Goal: Task Accomplishment & Management: Manage account settings

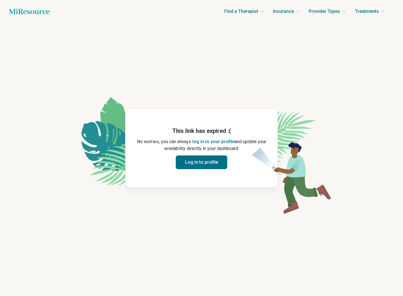
click at [209, 164] on button "Log in to profile" at bounding box center [201, 163] width 51 height 14
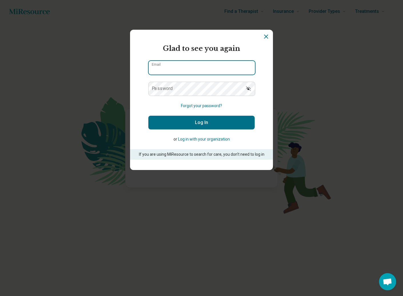
click at [192, 68] on input "Email" at bounding box center [202, 68] width 106 height 14
type input "**********"
click at [208, 106] on button "Forgot your password?" at bounding box center [201, 106] width 41 height 6
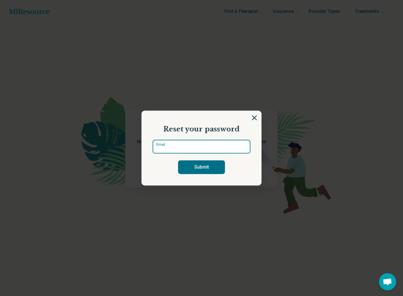
click at [198, 144] on input "Email" at bounding box center [202, 147] width 98 height 14
type input "**********"
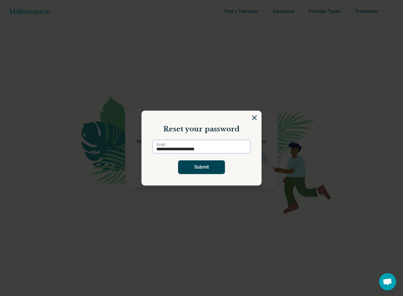
drag, startPoint x: 210, startPoint y: 170, endPoint x: 205, endPoint y: 166, distance: 6.4
click at [210, 170] on button "Submit" at bounding box center [201, 168] width 47 height 14
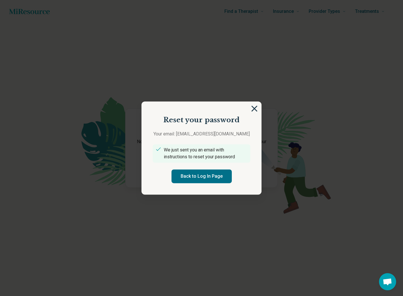
click at [256, 109] on img at bounding box center [254, 109] width 6 height 6
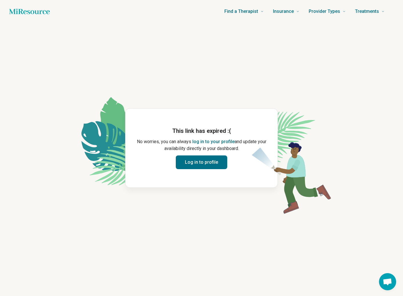
drag, startPoint x: 4, startPoint y: 17, endPoint x: 23, endPoint y: 2, distance: 24.4
click at [4, 17] on header "Find a Therapist Mental Health Conditions [MEDICAL_DATA] Anxiety [MEDICAL_DATA]…" at bounding box center [201, 11] width 403 height 23
click at [32, 11] on icon "Home page" at bounding box center [29, 11] width 41 height 11
click at [200, 162] on button "Log in to profile" at bounding box center [201, 163] width 51 height 14
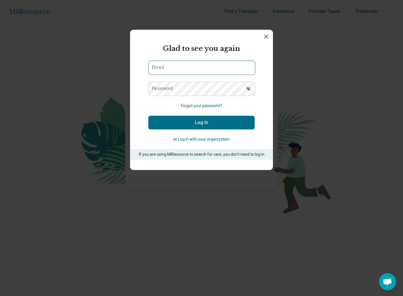
type input "**********"
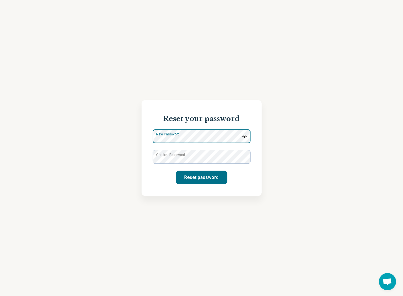
click at [218, 138] on div "New Password" at bounding box center [202, 136] width 98 height 14
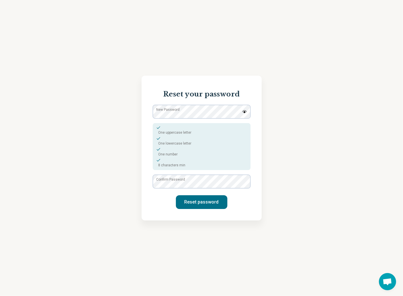
click at [242, 112] on img at bounding box center [244, 111] width 5 height 3
click at [151, 187] on div "Reset your password New Password One uppercase letter One lowercase letter One …" at bounding box center [202, 148] width 120 height 145
click at [130, 75] on div "Reset your password New Password One uppercase letter One lowercase letter One …" at bounding box center [201, 148] width 403 height 296
click at [205, 202] on button "Reset password" at bounding box center [201, 202] width 51 height 14
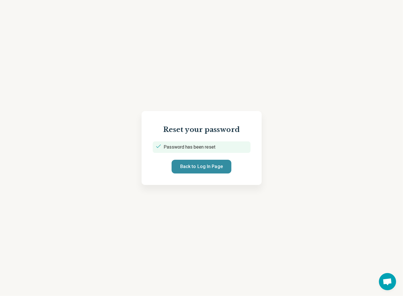
click at [194, 164] on button "Back to Log In Page" at bounding box center [202, 167] width 60 height 14
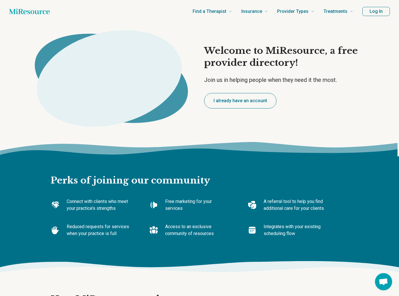
click at [381, 11] on button "Log In" at bounding box center [375, 11] width 27 height 9
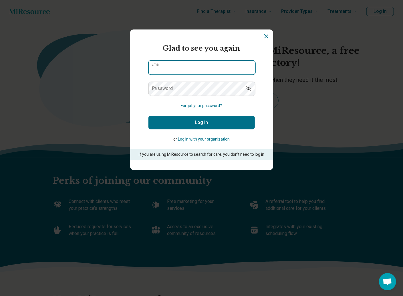
type input "**********"
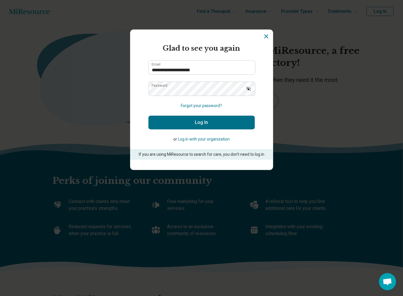
click at [197, 121] on button "Log In" at bounding box center [201, 123] width 106 height 14
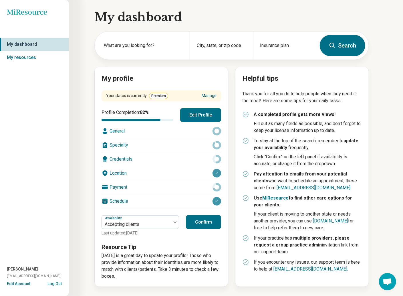
click at [213, 93] on link "Manage" at bounding box center [209, 96] width 15 height 6
click at [20, 13] on icon "Miresource logo" at bounding box center [27, 12] width 40 height 6
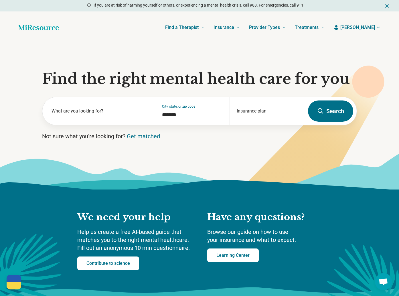
click at [371, 29] on span "[PERSON_NAME]" at bounding box center [357, 27] width 35 height 7
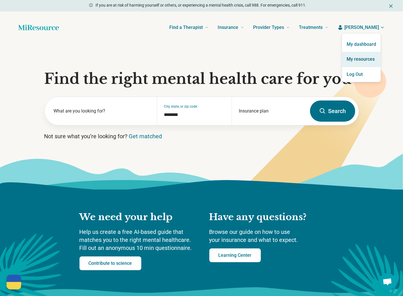
click at [368, 56] on link "My resources" at bounding box center [361, 59] width 39 height 15
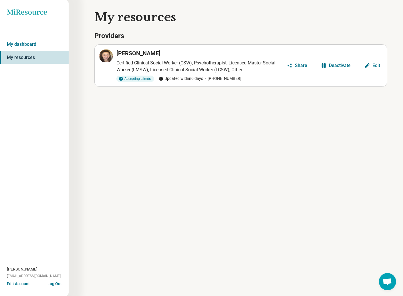
click at [374, 66] on div "Edit" at bounding box center [377, 65] width 8 height 5
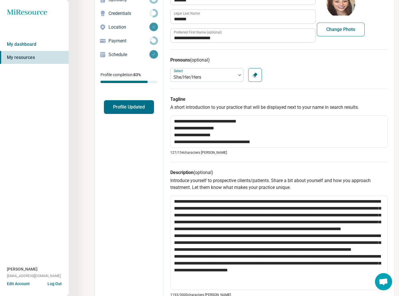
scroll to position [7, 0]
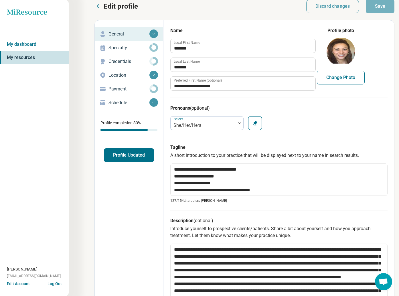
click at [120, 49] on p "Specialty" at bounding box center [128, 47] width 41 height 7
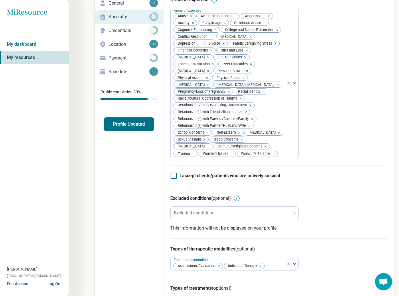
scroll to position [86, 0]
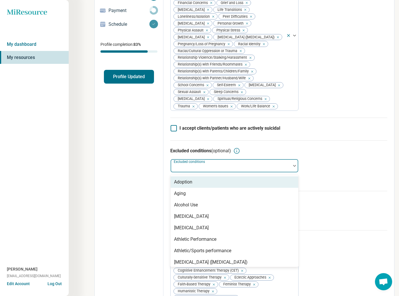
click at [194, 170] on div at bounding box center [231, 168] width 116 height 8
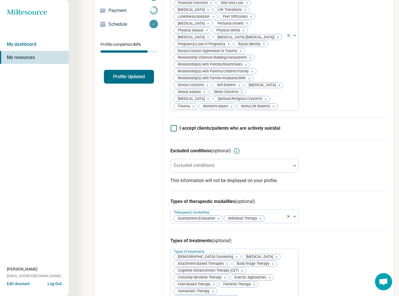
click at [126, 179] on div "Edit profile General Specialty Credentials Location Payment Schedule Profile co…" at bounding box center [129, 277] width 69 height 670
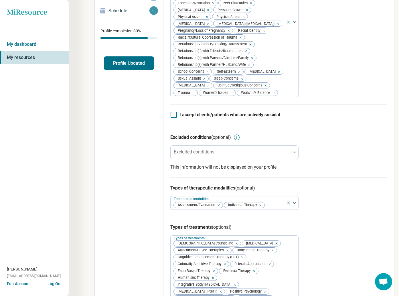
scroll to position [0, 0]
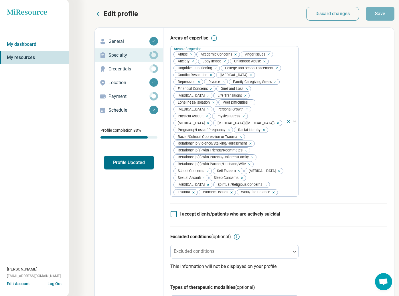
click at [117, 68] on p "Credentials" at bounding box center [128, 69] width 41 height 7
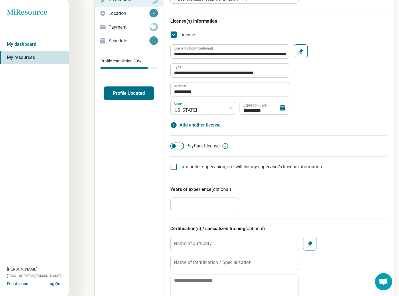
scroll to position [29, 0]
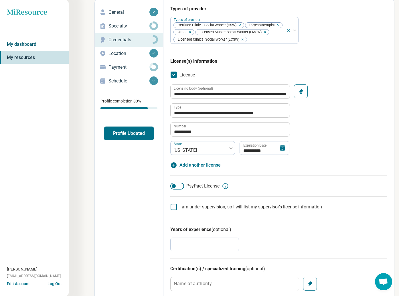
click at [16, 44] on link "My dashboard" at bounding box center [34, 44] width 69 height 13
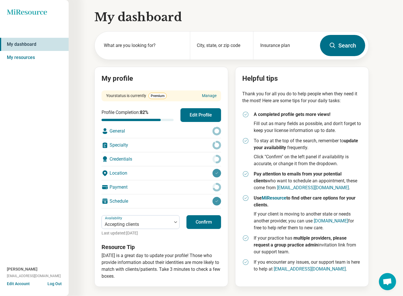
click at [110, 20] on h1 "My dashboard" at bounding box center [231, 17] width 275 height 16
click at [36, 12] on icon "Miresource logo" at bounding box center [27, 12] width 40 height 6
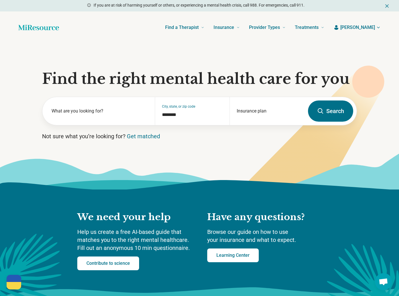
click at [369, 27] on span "[PERSON_NAME]" at bounding box center [357, 27] width 35 height 7
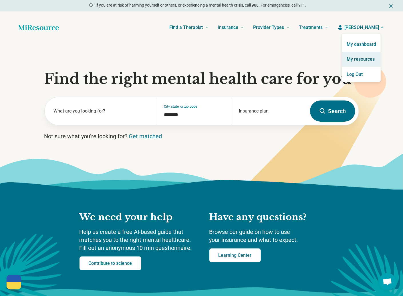
click at [364, 59] on link "My resources" at bounding box center [361, 59] width 39 height 15
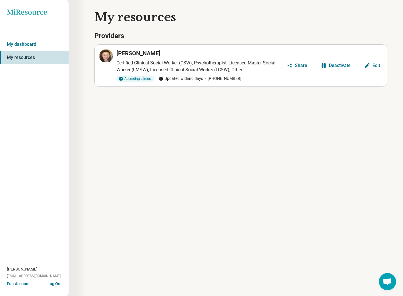
click at [12, 284] on button "Edit Account" at bounding box center [18, 284] width 23 height 6
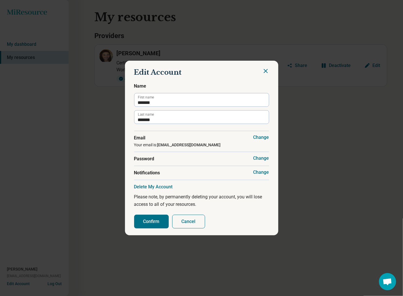
click at [264, 71] on icon "Close" at bounding box center [265, 71] width 7 height 7
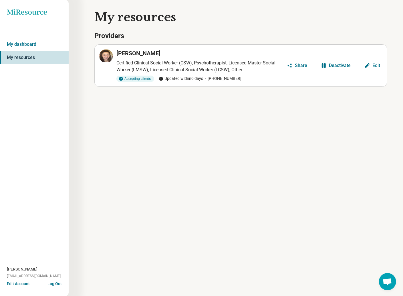
click at [377, 64] on div "Edit" at bounding box center [377, 65] width 8 height 5
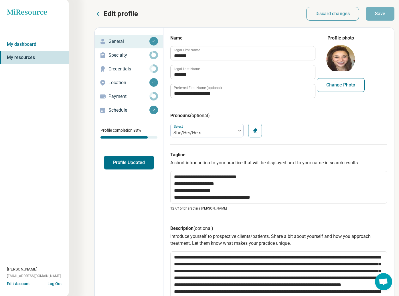
type textarea "*"
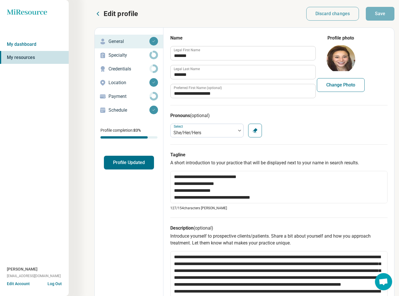
click at [118, 95] on p "Payment" at bounding box center [128, 96] width 41 height 7
click at [116, 96] on p "Payment" at bounding box center [128, 96] width 41 height 7
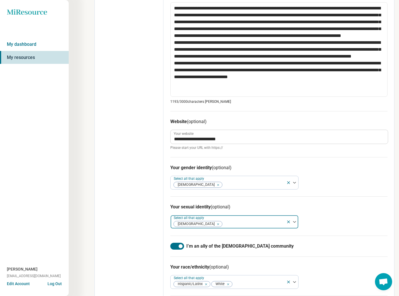
scroll to position [257, 0]
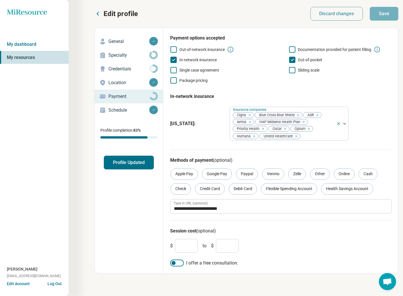
click at [115, 108] on p "Schedule" at bounding box center [128, 110] width 41 height 7
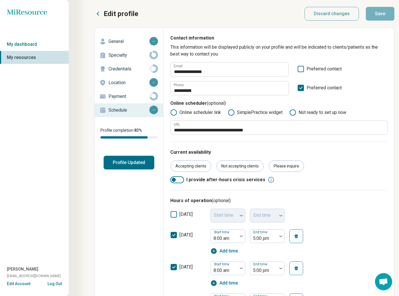
click at [121, 42] on p "General" at bounding box center [128, 41] width 41 height 7
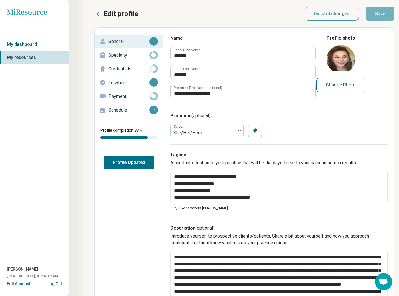
click at [20, 41] on link "My dashboard" at bounding box center [34, 44] width 69 height 13
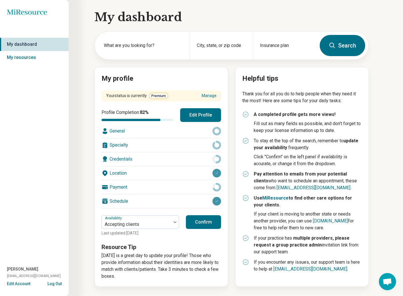
drag, startPoint x: 381, startPoint y: 0, endPoint x: 228, endPoint y: 24, distance: 154.9
click at [228, 28] on div "My dashboard What are you looking for? City, state, or zip code Insurance plan …" at bounding box center [184, 147] width 369 height 295
click at [85, 63] on div "My dashboard What are you looking for? City, state, or zip code Insurance plan …" at bounding box center [184, 147] width 369 height 295
